Goal: Task Accomplishment & Management: Manage account settings

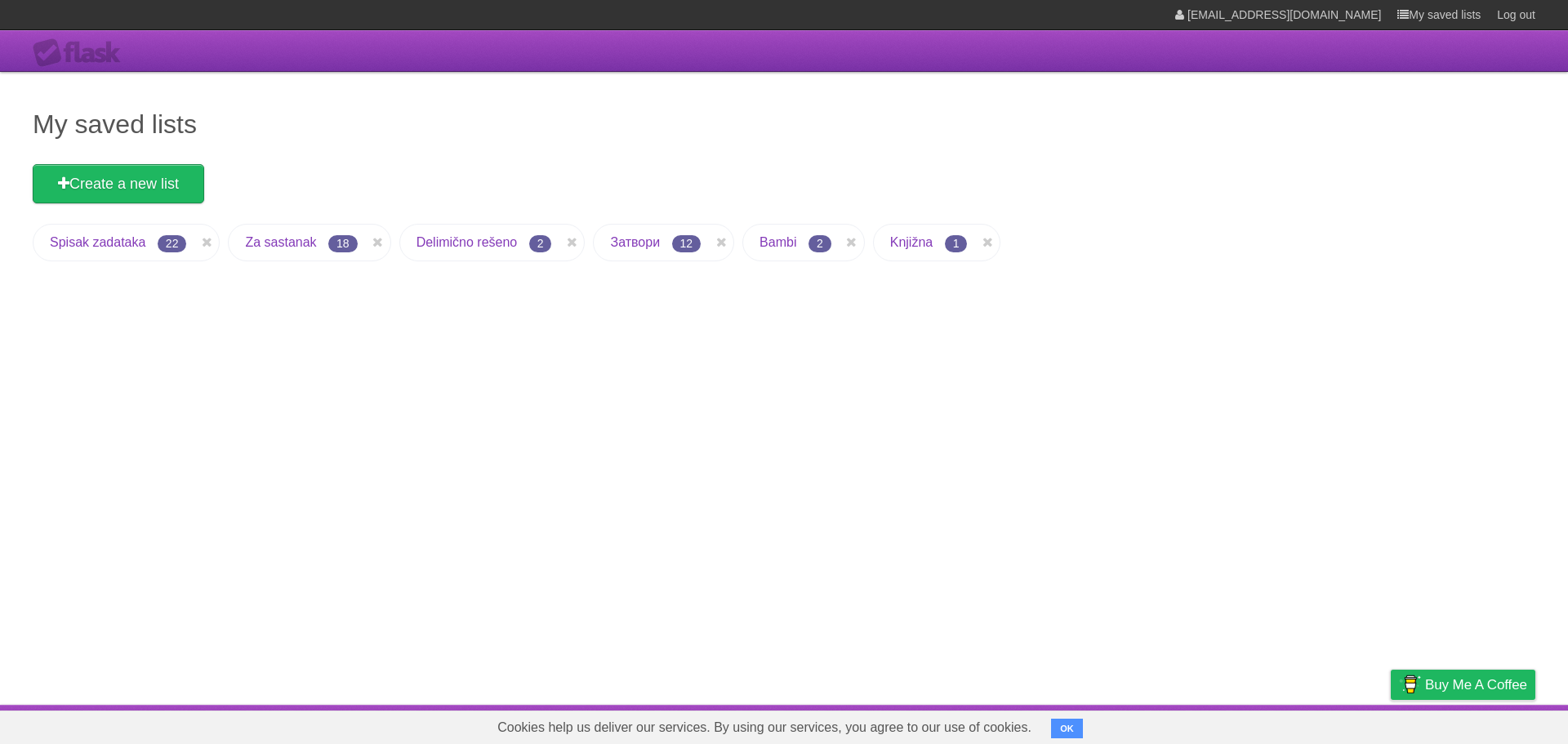
click at [126, 247] on link "Spisak zadataka" at bounding box center [98, 243] width 96 height 14
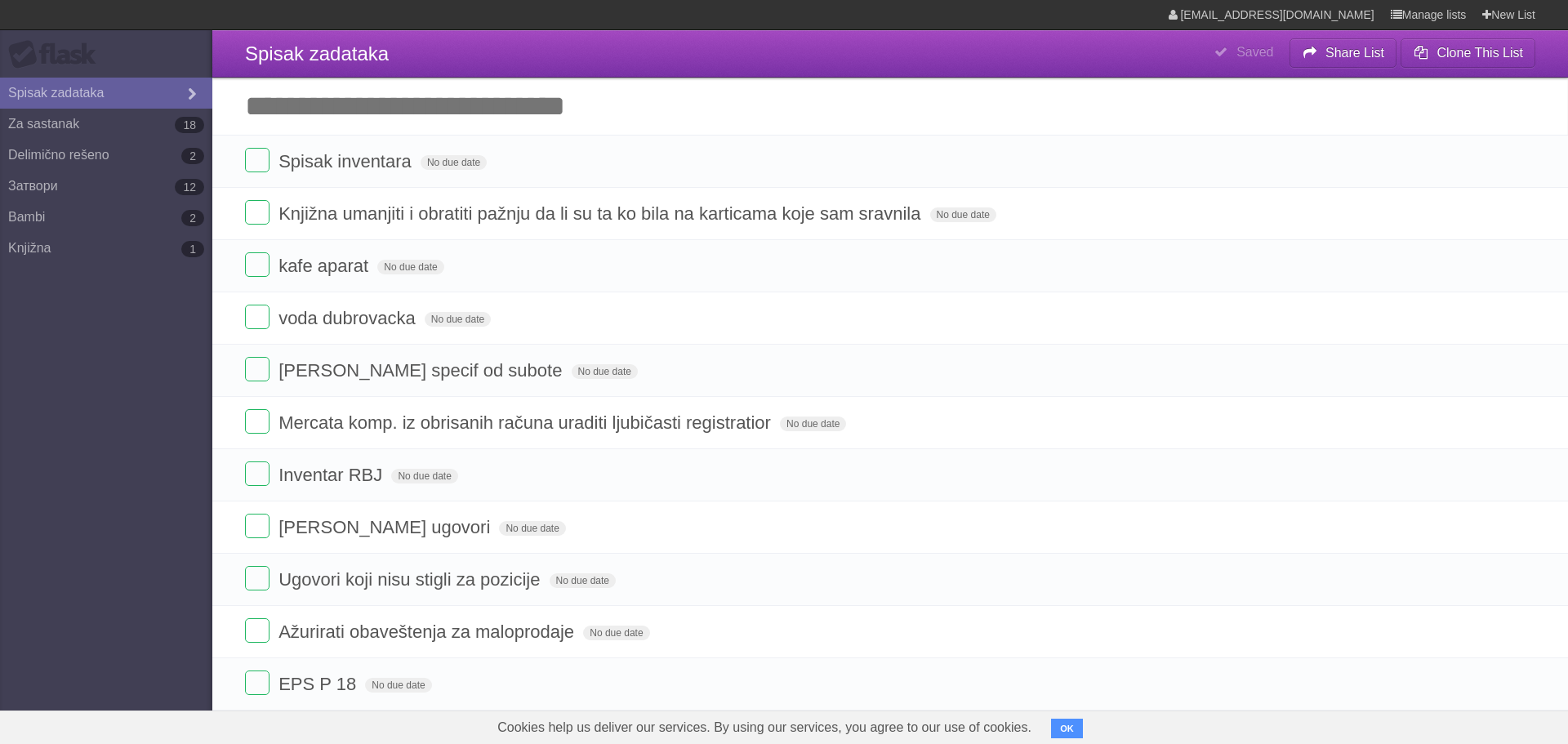
type span "[DATE]"
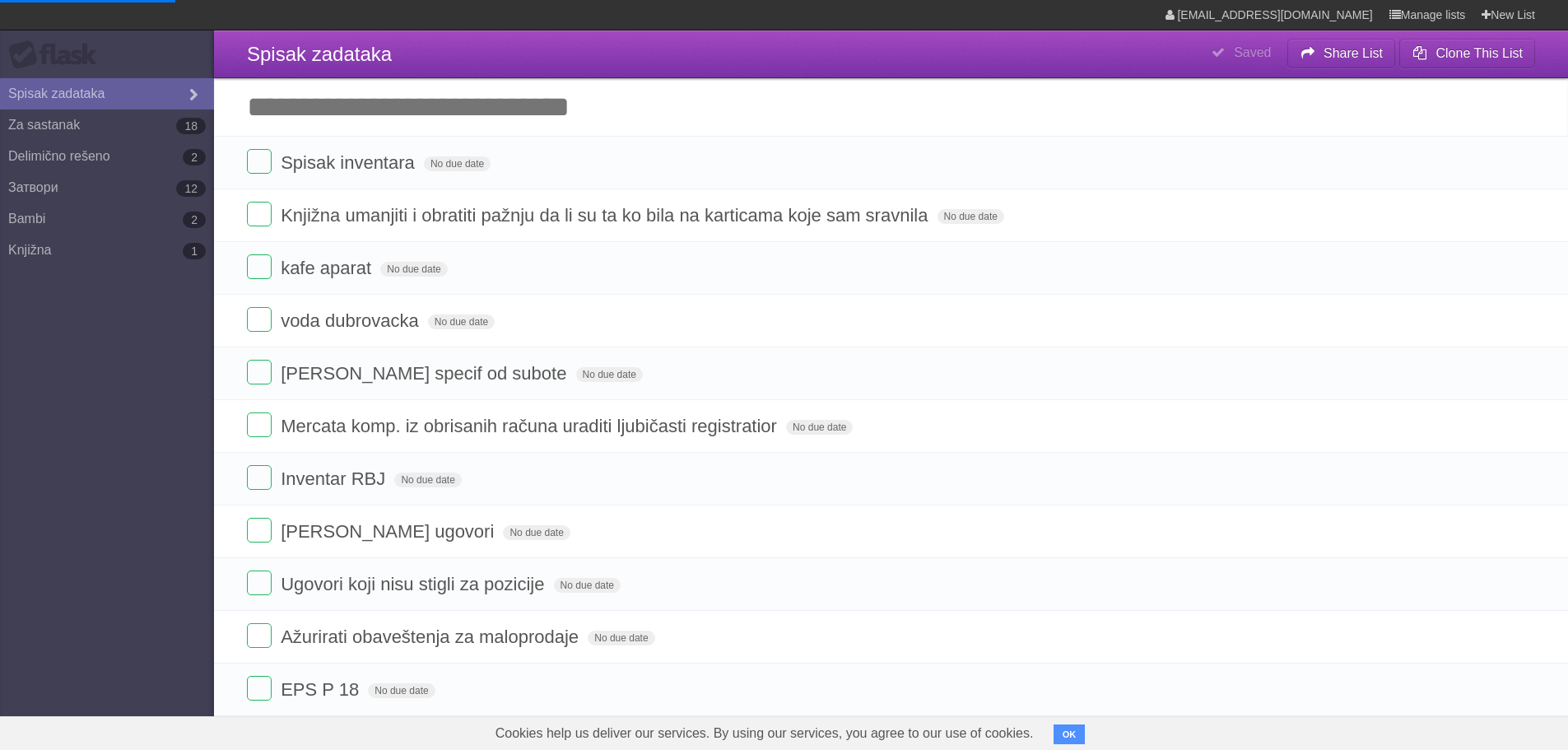
click at [361, 110] on input "Add another task" at bounding box center [891, 106] width 1354 height 58
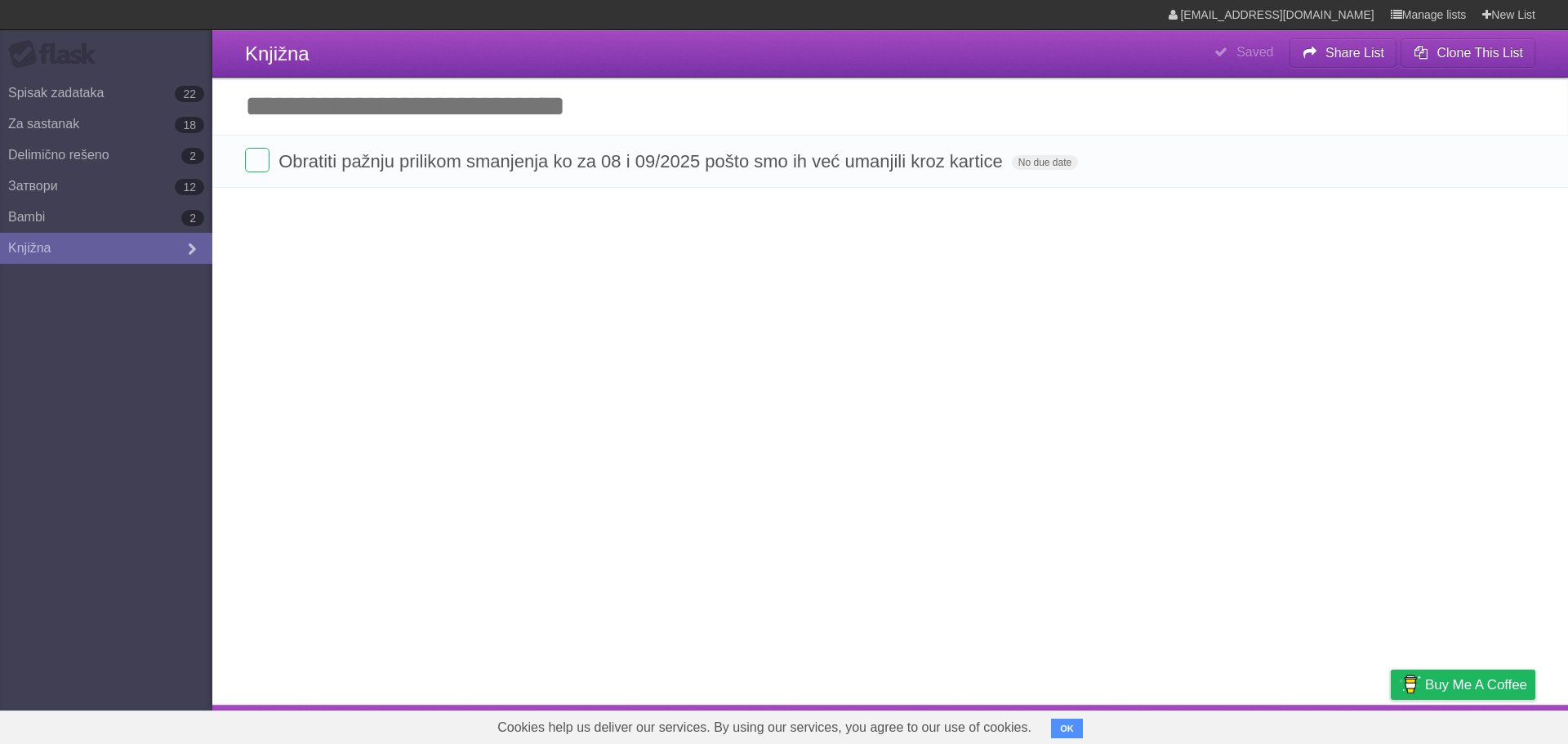
click at [428, 107] on input "Add another task" at bounding box center [890, 106] width 1356 height 57
click at [91, 96] on link "Spisak zadataka 22" at bounding box center [106, 92] width 212 height 31
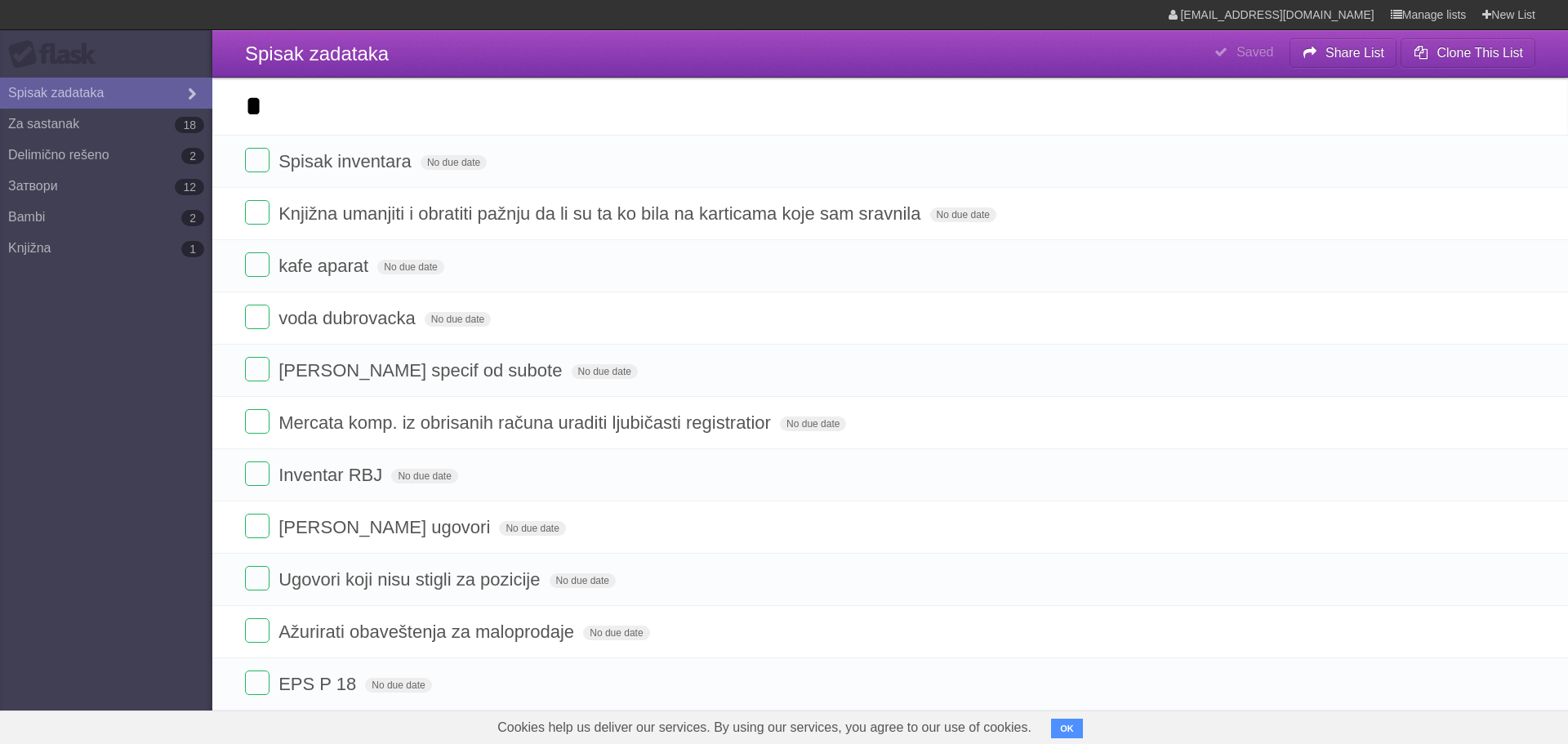
type span "[DATE]"
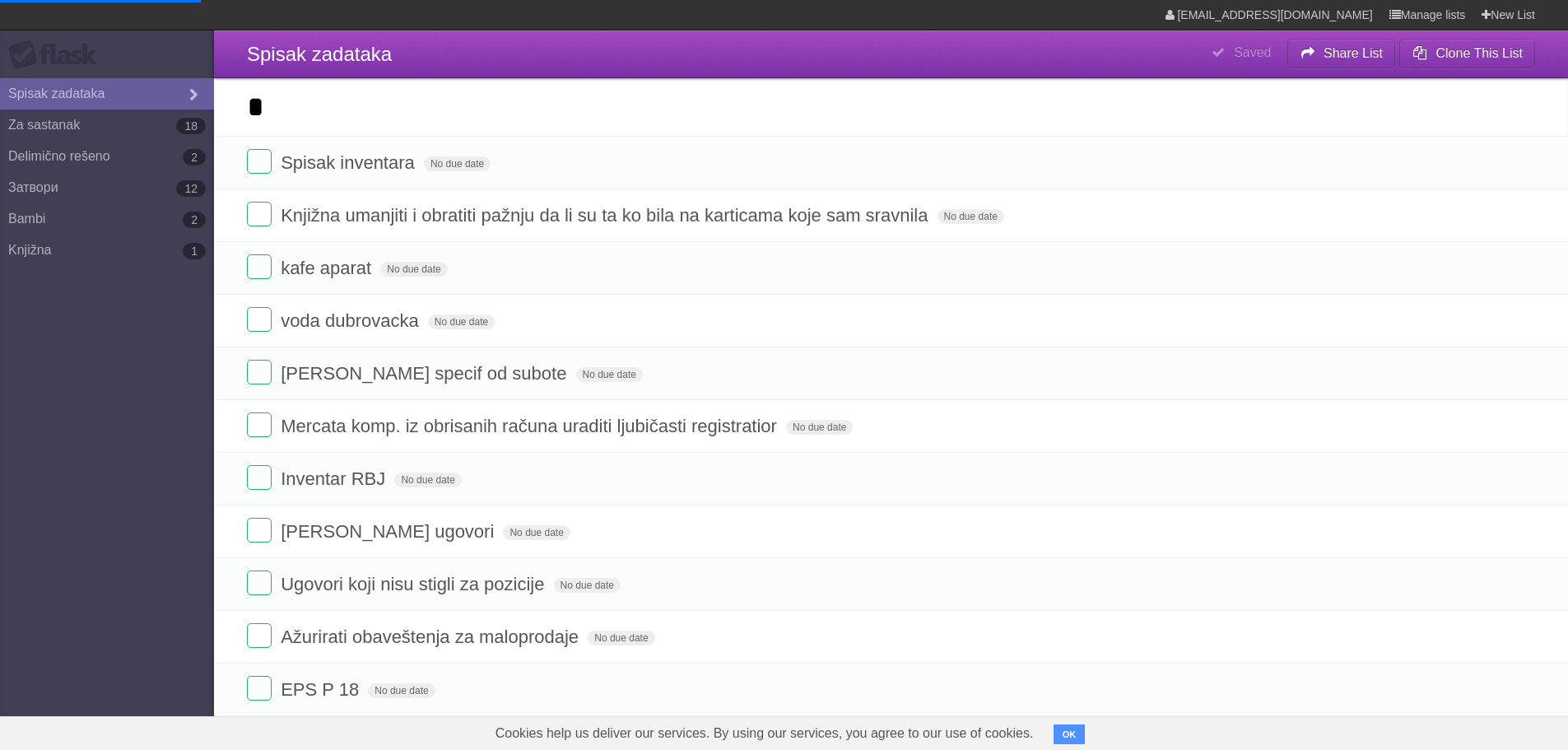
click at [424, 130] on input "*" at bounding box center [891, 106] width 1354 height 58
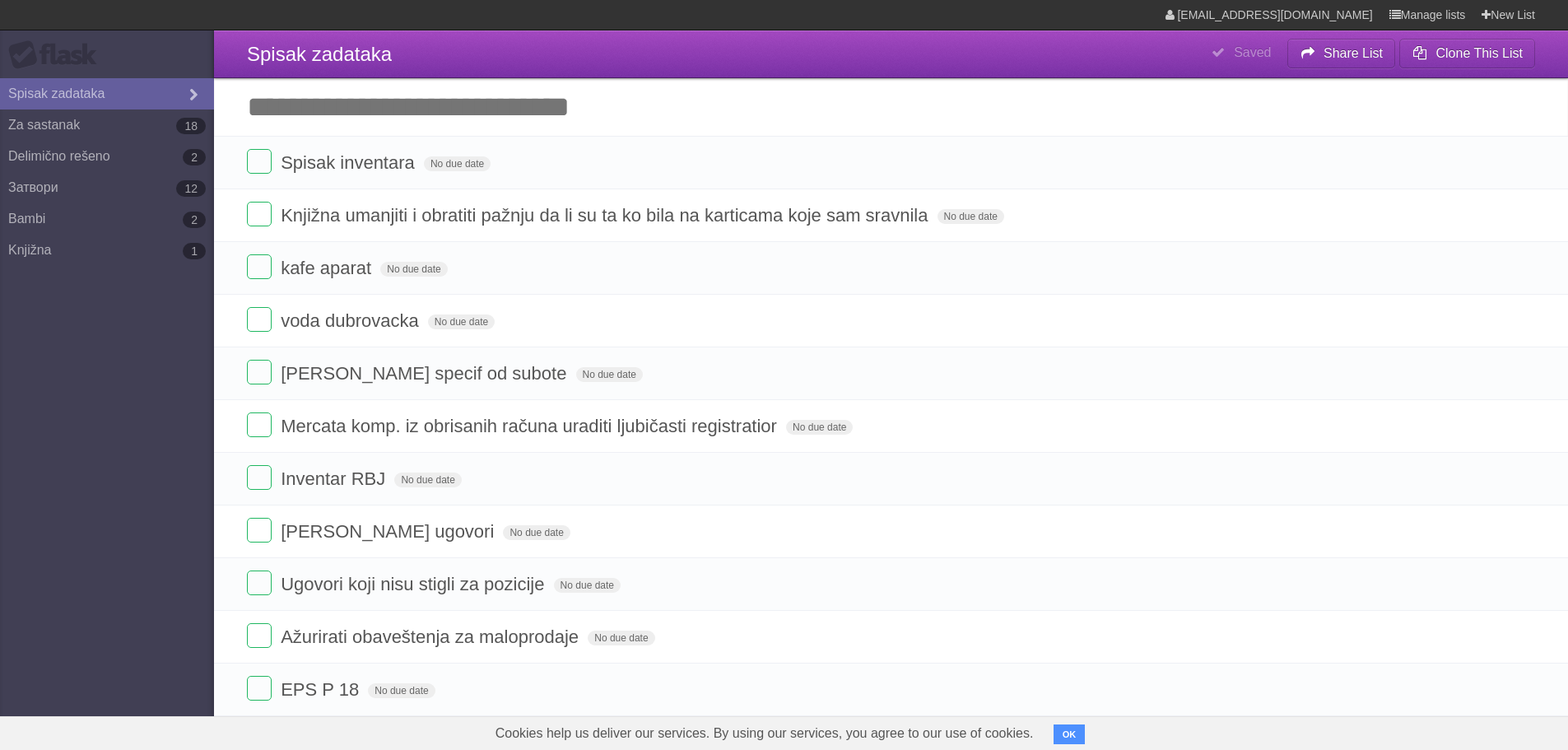
type span "[DATE]"
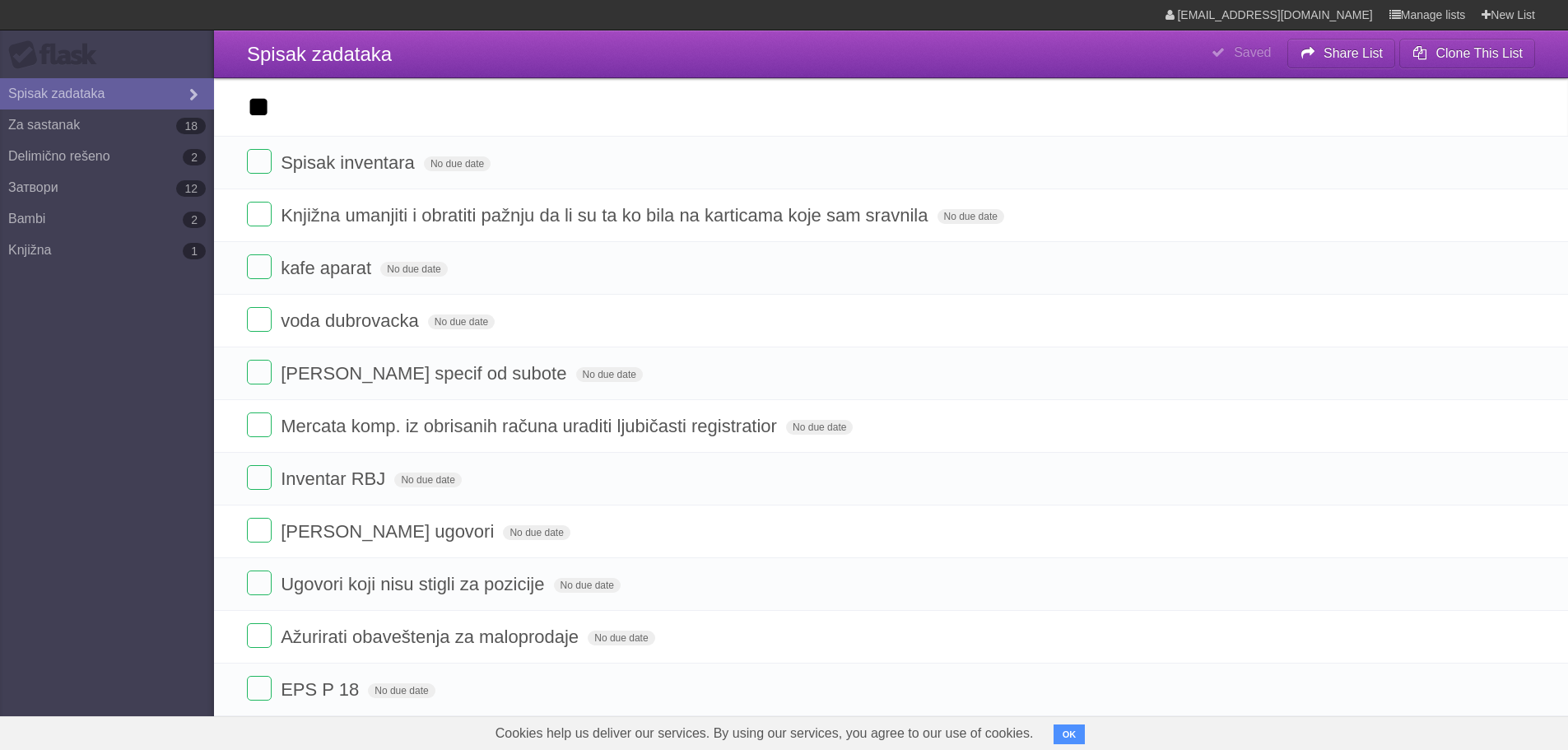
type input "*"
type input "**********"
click input "*********" at bounding box center [0, 0] width 0 height 0
